Goal: Task Accomplishment & Management: Manage account settings

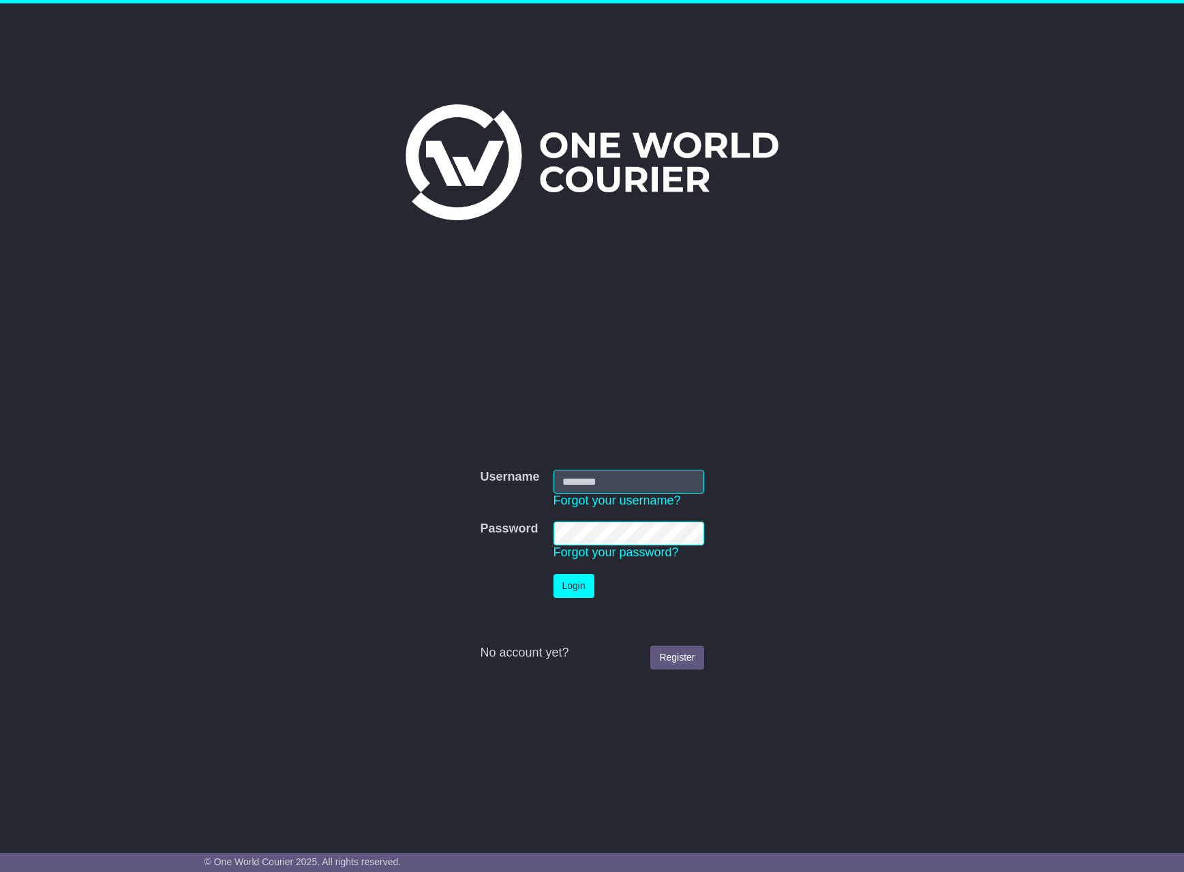
click at [601, 476] on input "Username" at bounding box center [629, 482] width 151 height 24
type input "**********"
click at [554, 574] on button "Login" at bounding box center [574, 586] width 41 height 24
